Goal: Task Accomplishment & Management: Complete application form

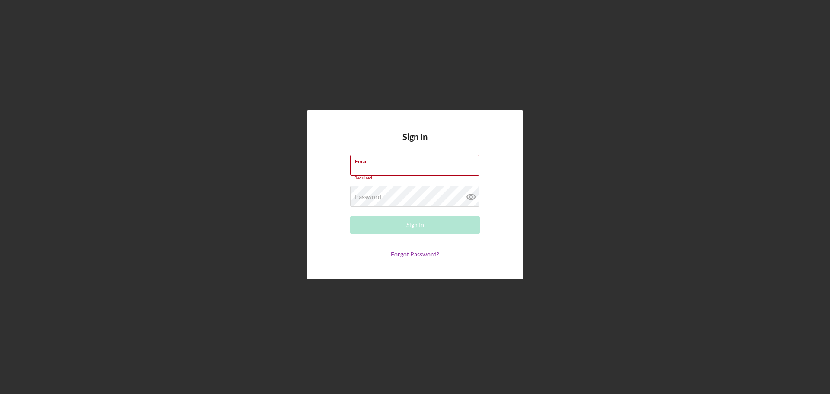
type input "[EMAIL_ADDRESS][DOMAIN_NAME]"
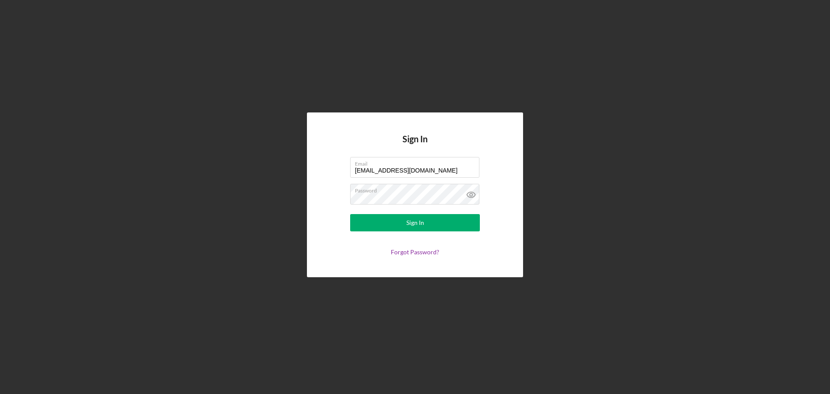
drag, startPoint x: 537, startPoint y: 204, endPoint x: 494, endPoint y: 204, distance: 43.7
click at [535, 204] on div "Sign In Email [EMAIL_ADDRESS][DOMAIN_NAME] Password Sign In Forgot Password?" at bounding box center [414, 195] width 821 height 390
click at [457, 218] on button "Sign In" at bounding box center [415, 222] width 130 height 17
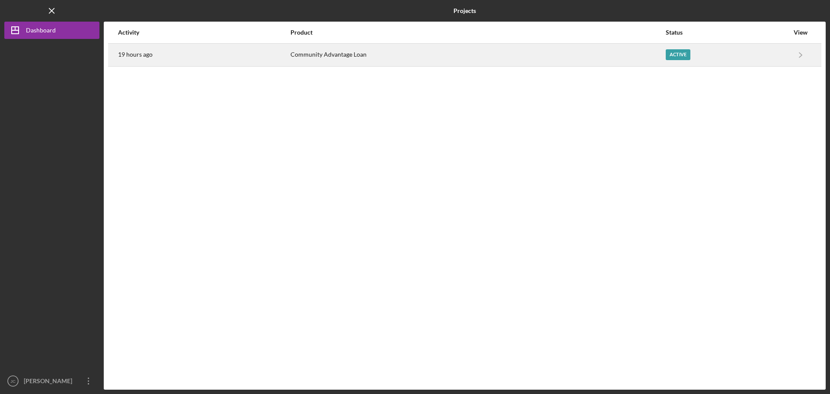
click at [731, 53] on div "Active" at bounding box center [727, 55] width 123 height 22
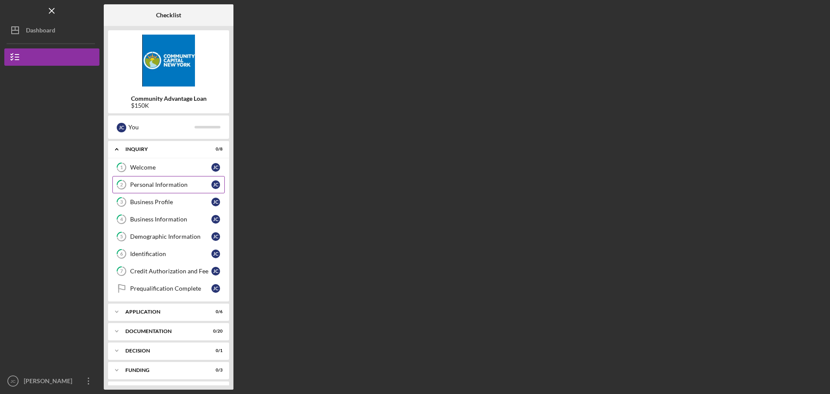
click at [160, 185] on div "Personal Information" at bounding box center [170, 184] width 81 height 7
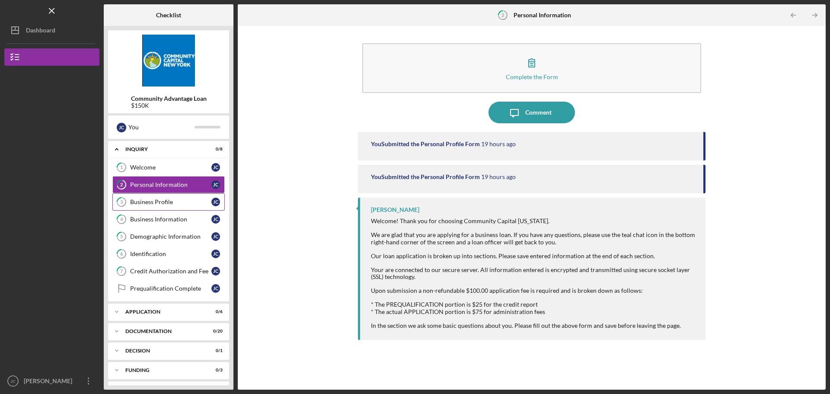
click at [160, 197] on link "3 Business Profile [PERSON_NAME]" at bounding box center [168, 201] width 112 height 17
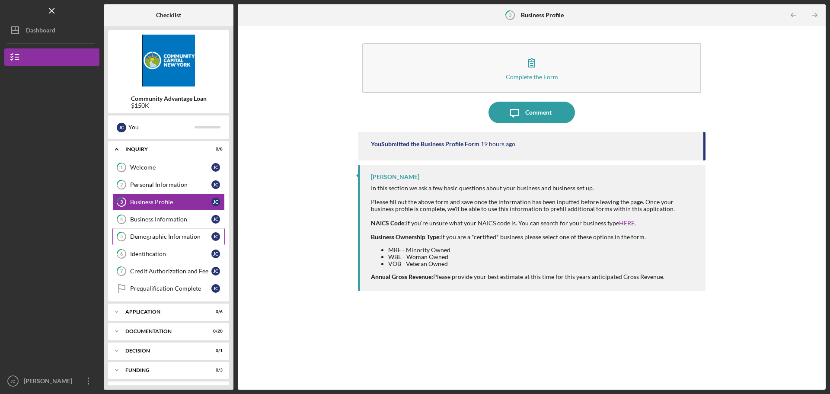
click at [173, 228] on link "5 Demographic Information [PERSON_NAME]" at bounding box center [168, 236] width 112 height 17
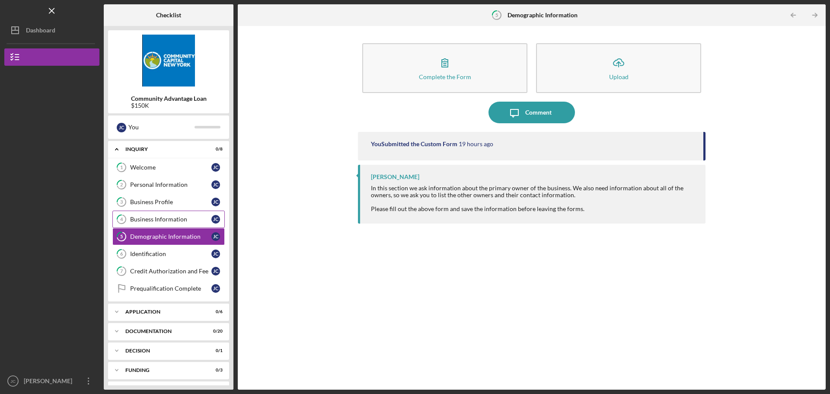
click at [172, 215] on link "4 Business Information [PERSON_NAME]" at bounding box center [168, 219] width 112 height 17
